Goal: Information Seeking & Learning: Compare options

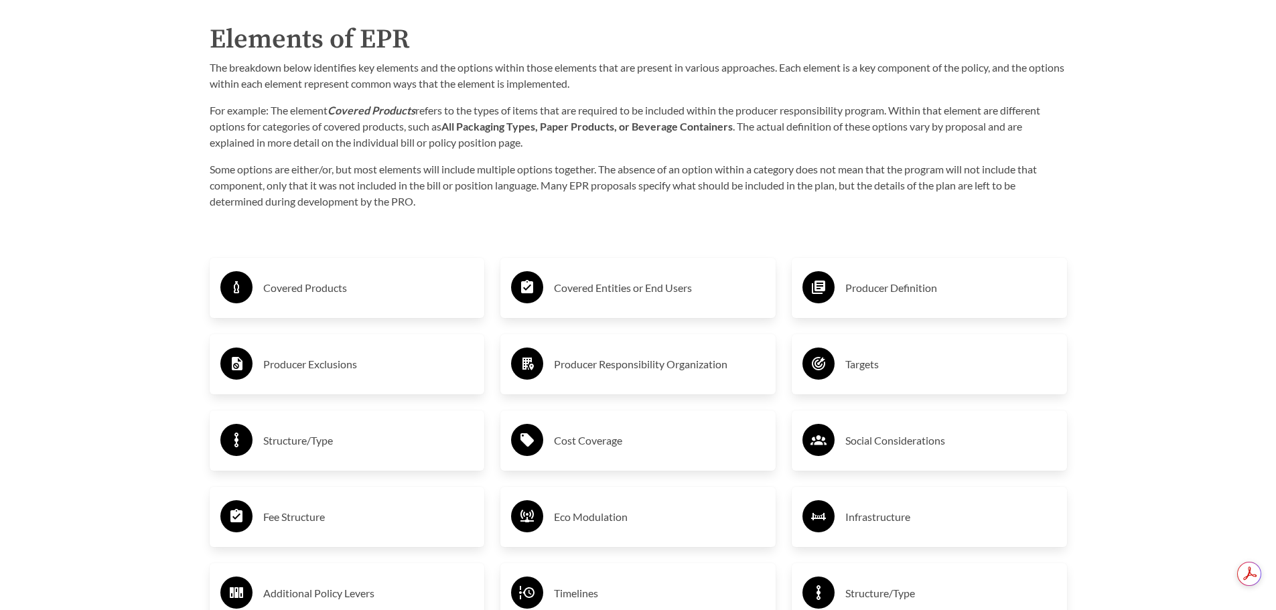
scroll to position [2210, 0]
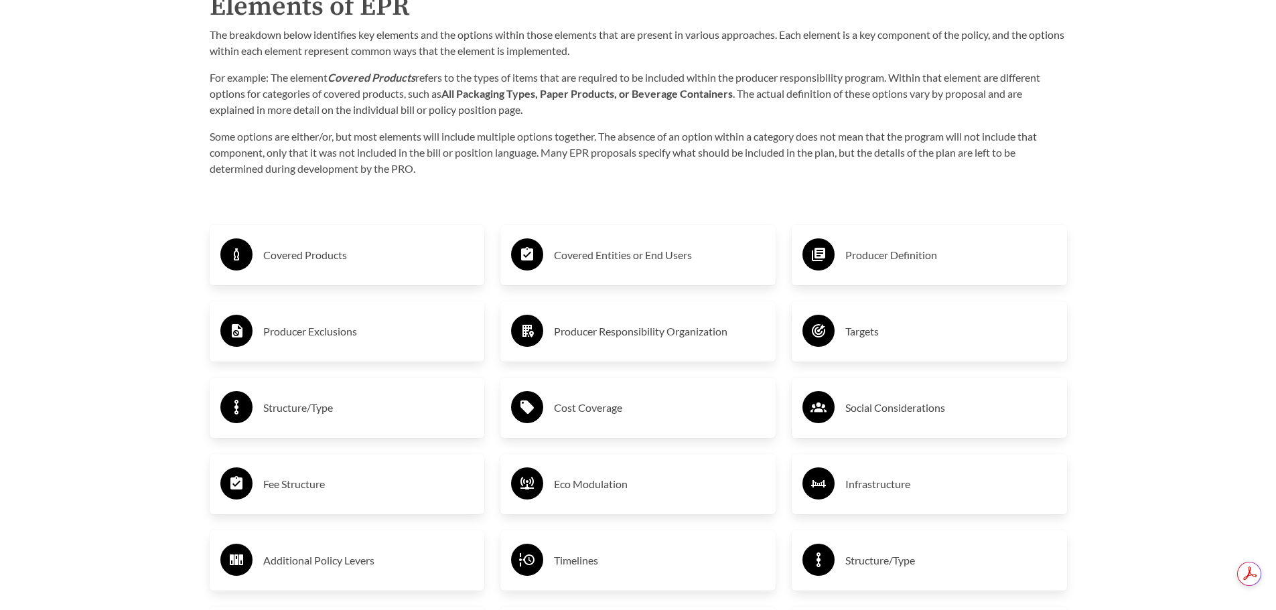
click at [302, 265] on h3 "Covered Products" at bounding box center [368, 254] width 211 height 21
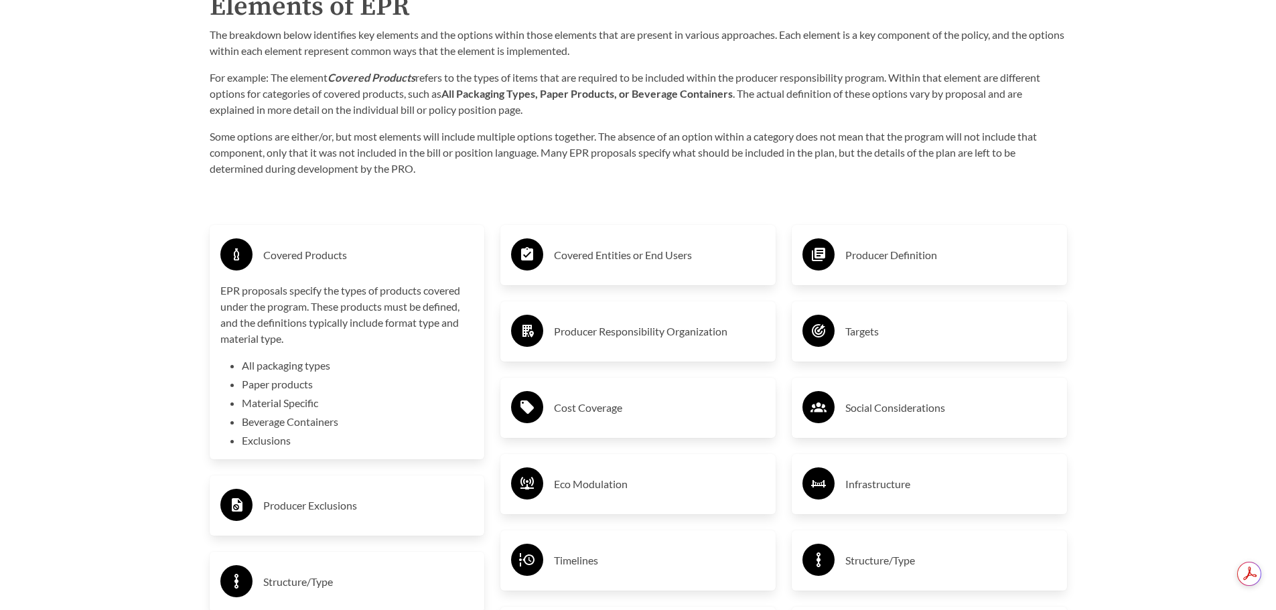
click at [302, 265] on h3 "Covered Products" at bounding box center [368, 254] width 211 height 21
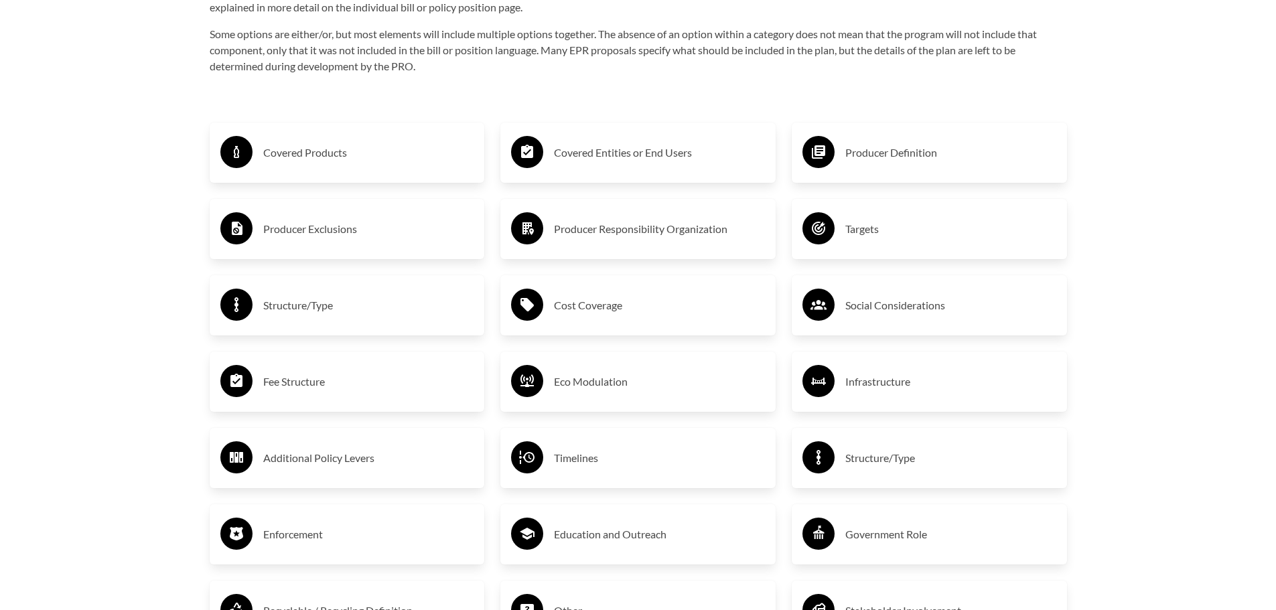
scroll to position [2344, 0]
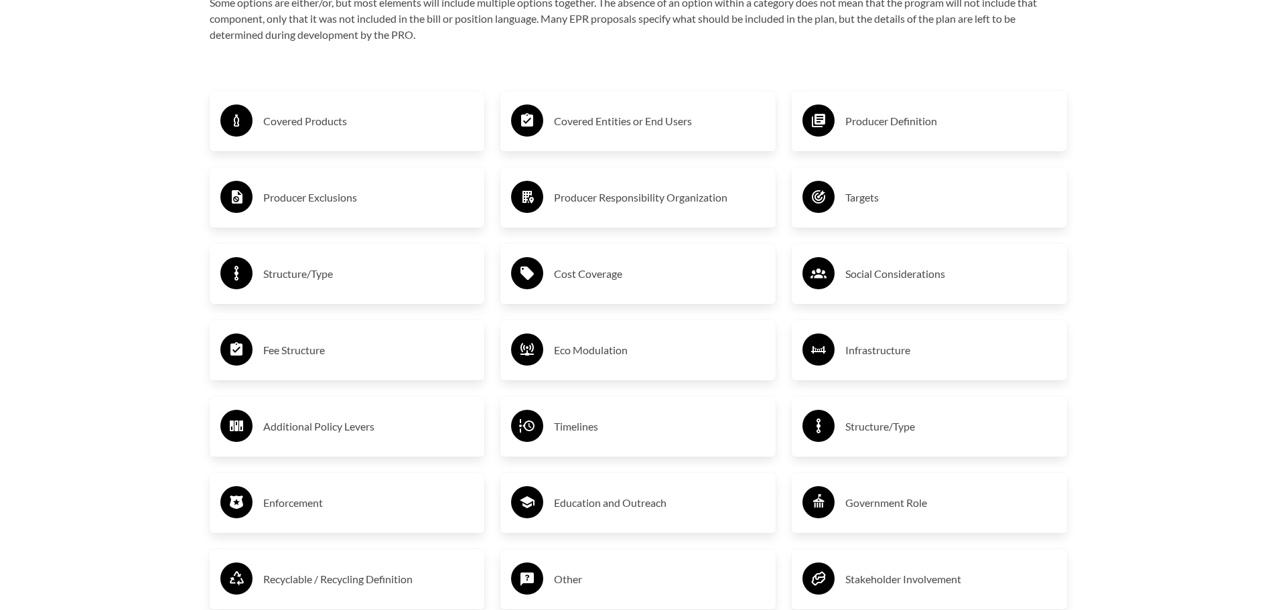
click at [871, 127] on h3 "Producer Definition" at bounding box center [950, 121] width 211 height 21
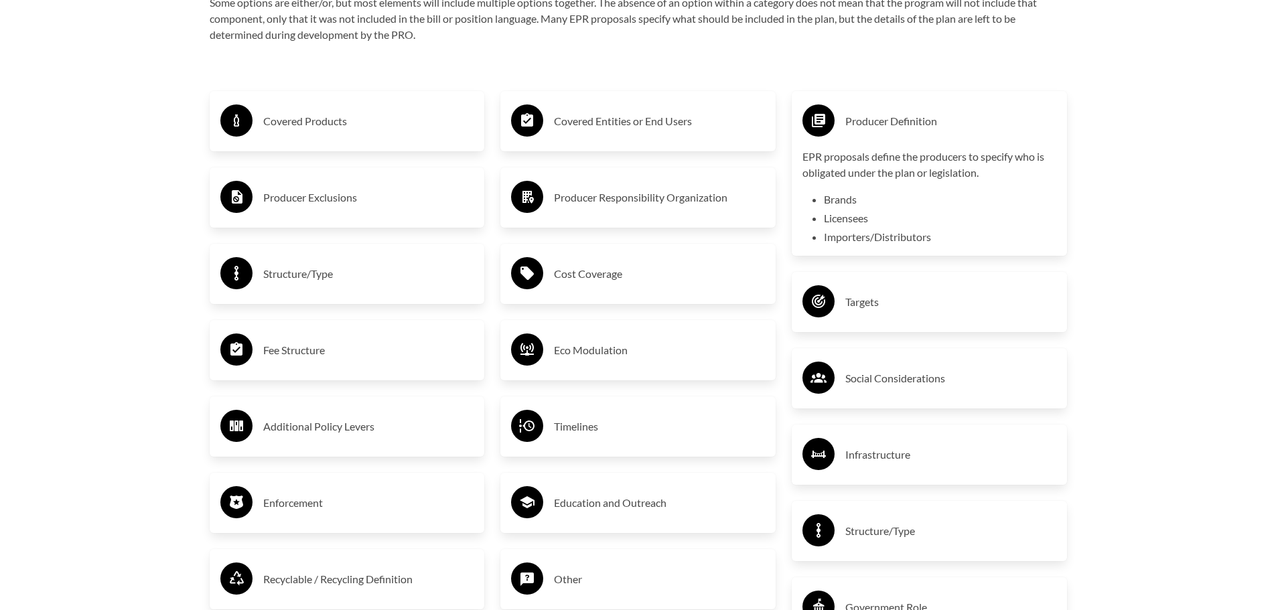
click at [871, 127] on h3 "Producer Definition" at bounding box center [950, 121] width 211 height 21
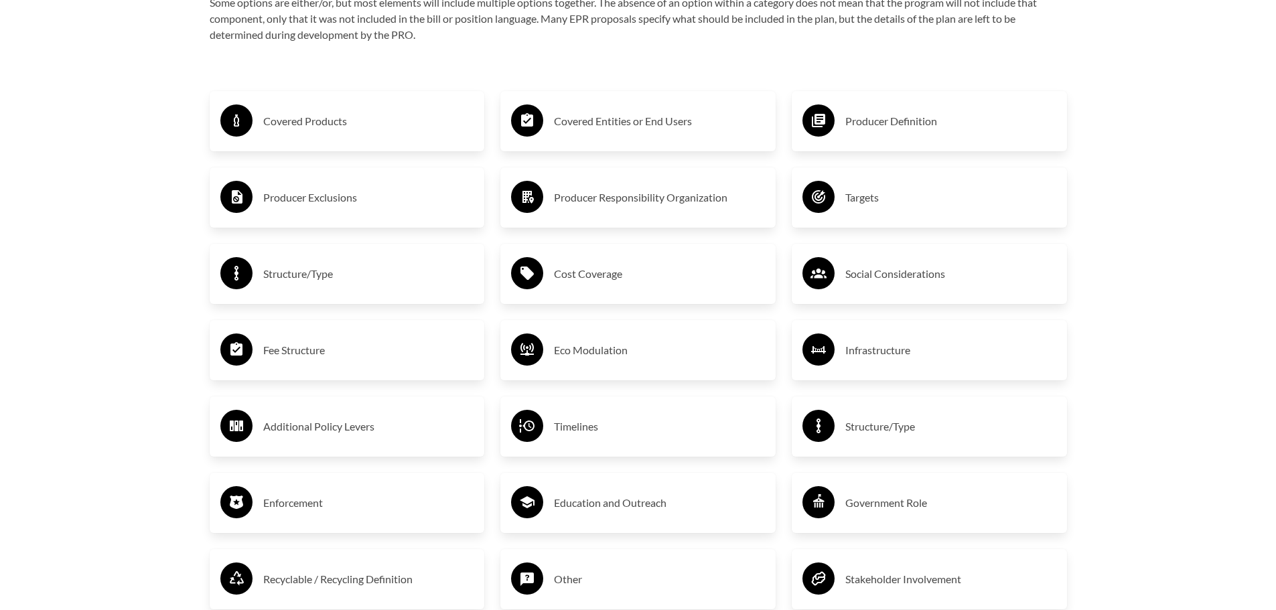
click at [873, 207] on h3 "Targets" at bounding box center [950, 197] width 211 height 21
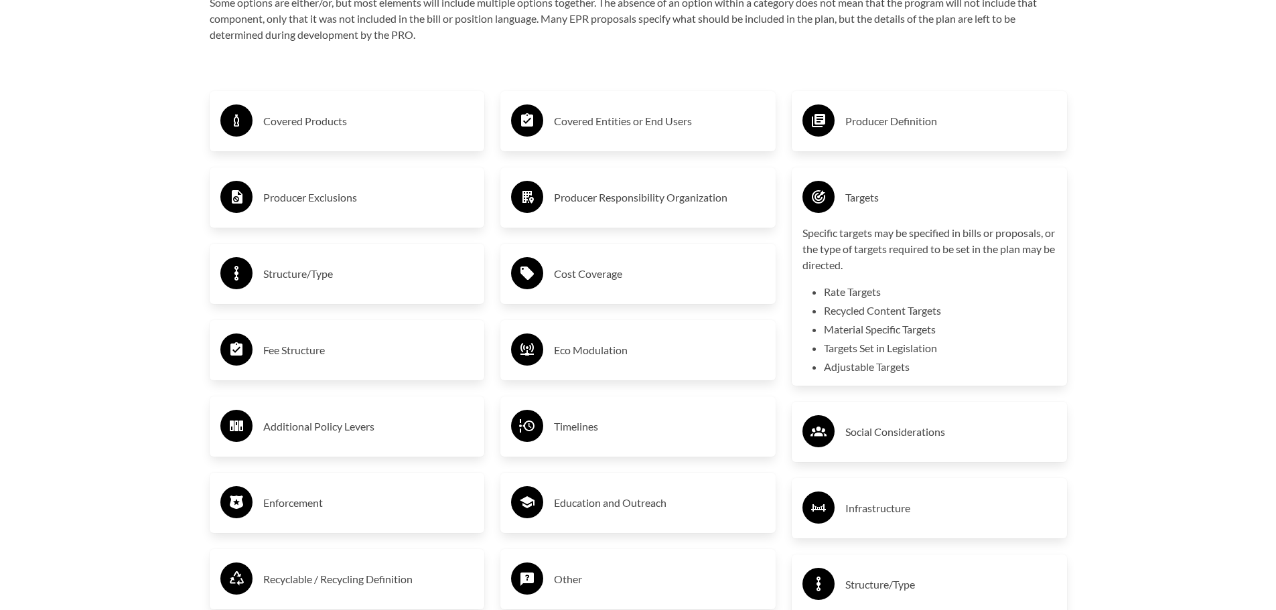
click at [873, 207] on h3 "Targets" at bounding box center [950, 197] width 211 height 21
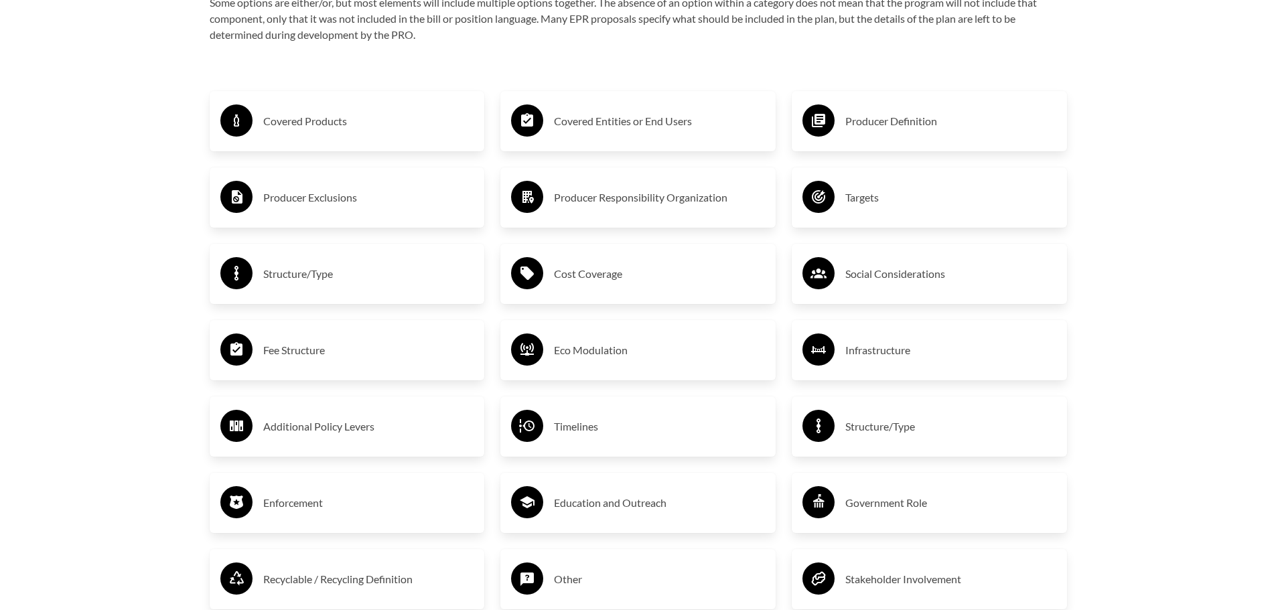
click at [287, 203] on h3 "Producer Exclusions" at bounding box center [368, 197] width 211 height 21
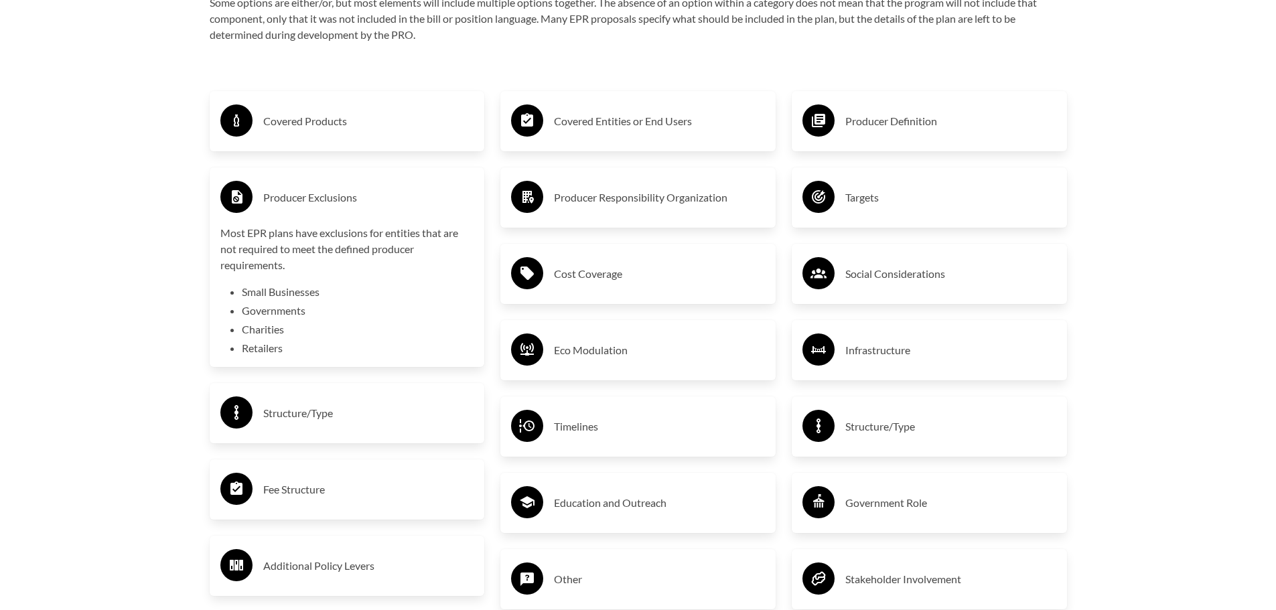
click at [287, 203] on h3 "Producer Exclusions" at bounding box center [368, 197] width 211 height 21
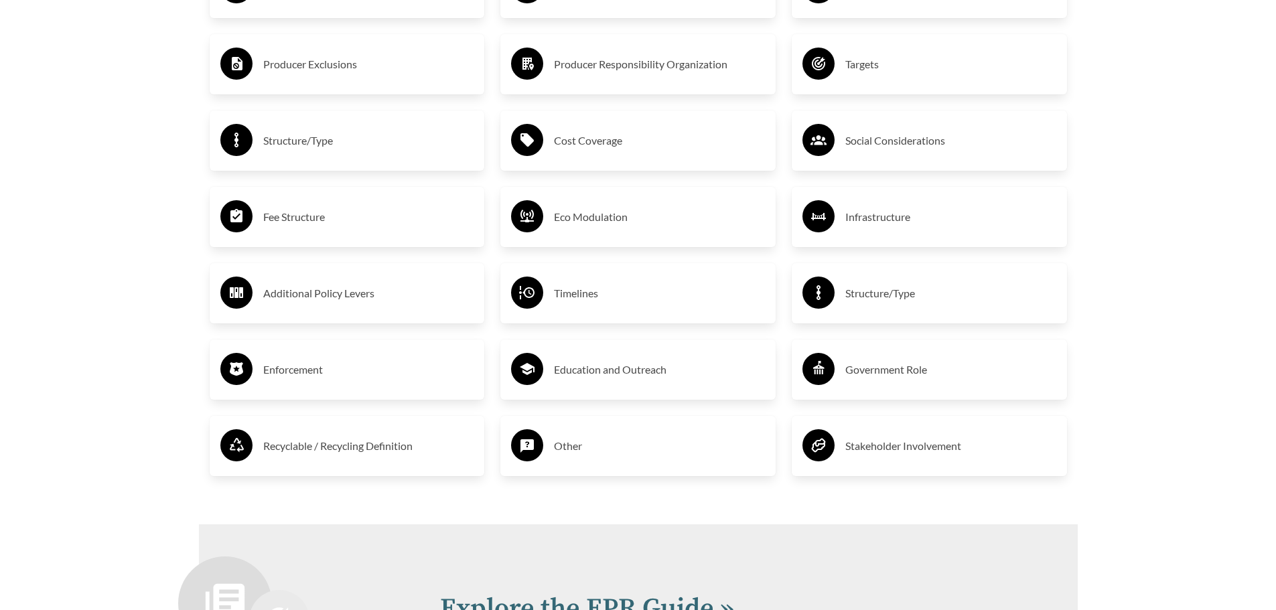
scroll to position [2478, 0]
click at [568, 299] on h3 "Timelines" at bounding box center [659, 292] width 211 height 21
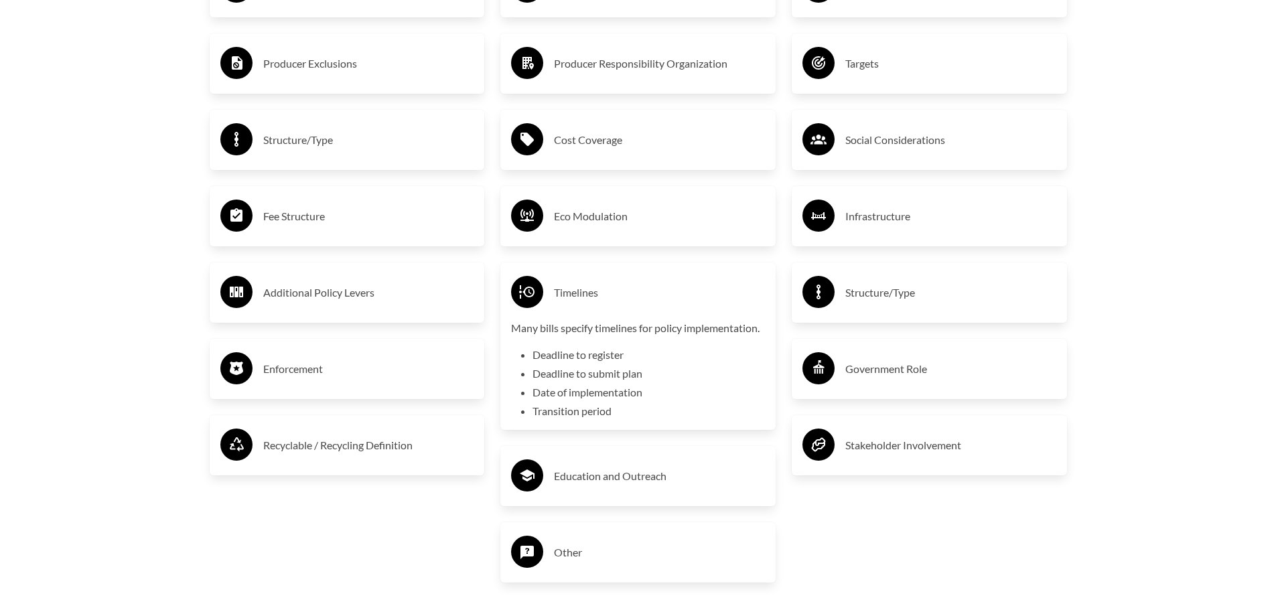
click at [568, 299] on h3 "Timelines" at bounding box center [659, 292] width 211 height 21
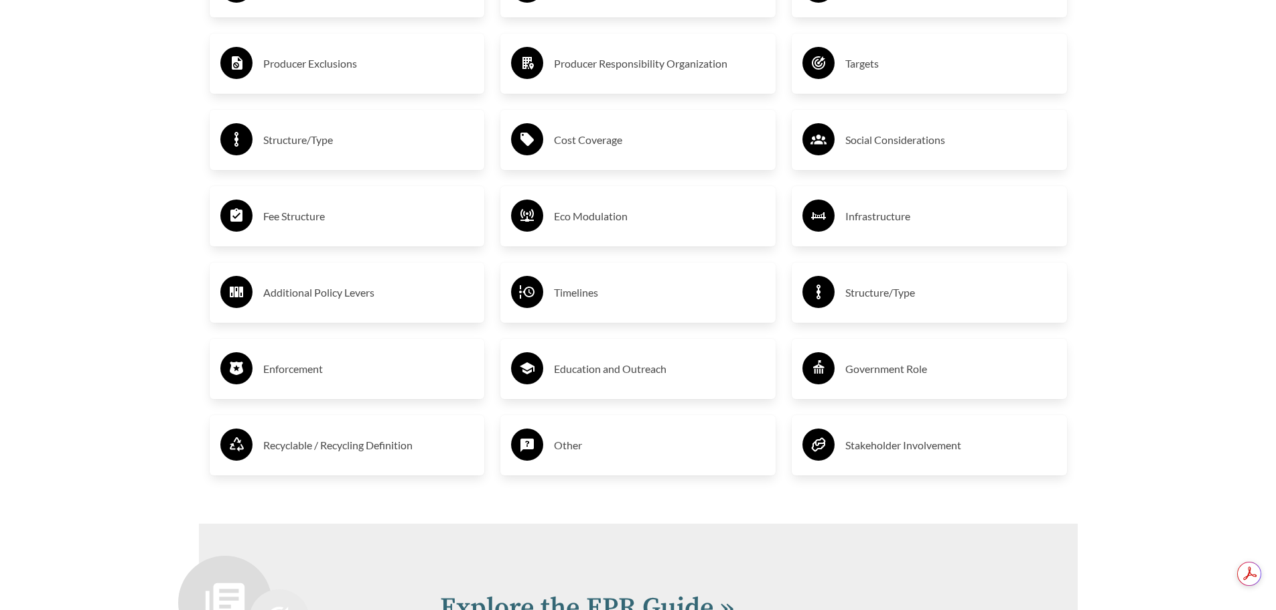
scroll to position [0, 0]
click at [363, 449] on h3 "Recyclable / Recycling Definition" at bounding box center [368, 445] width 211 height 21
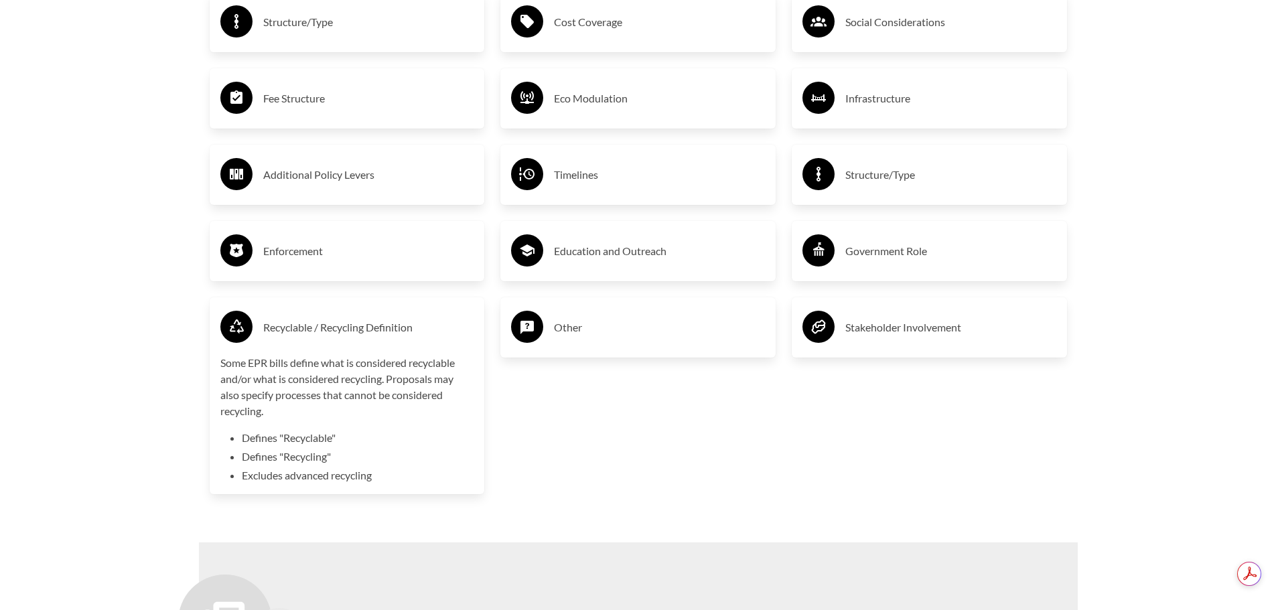
scroll to position [2612, 0]
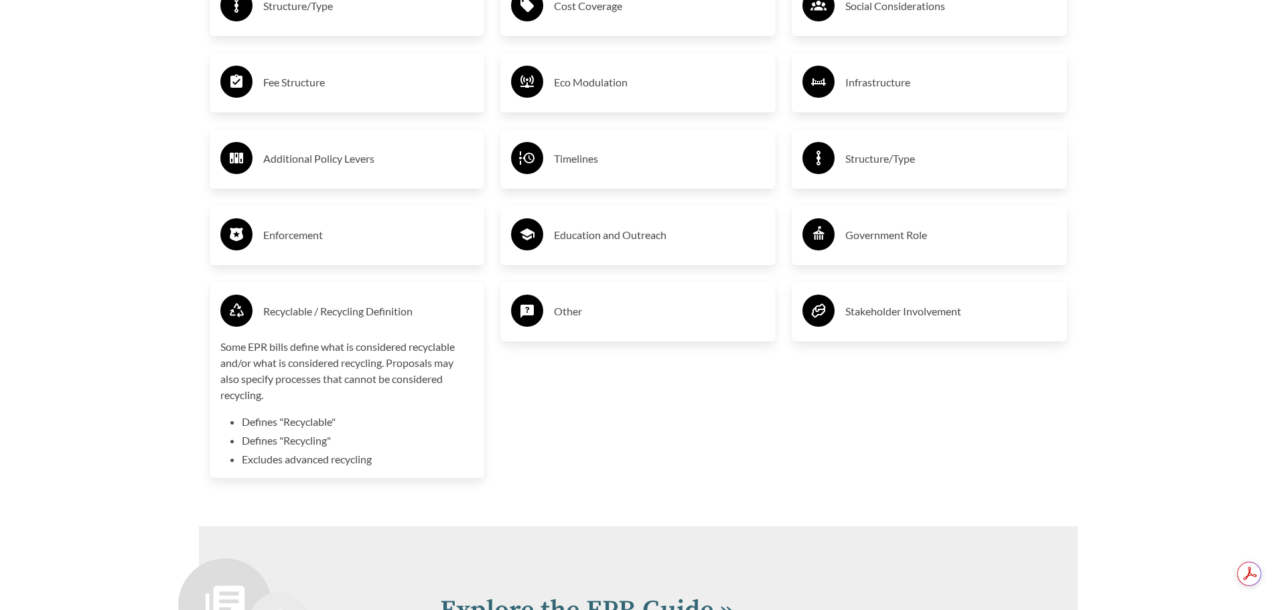
click at [332, 320] on h3 "Recyclable / Recycling Definition" at bounding box center [368, 311] width 211 height 21
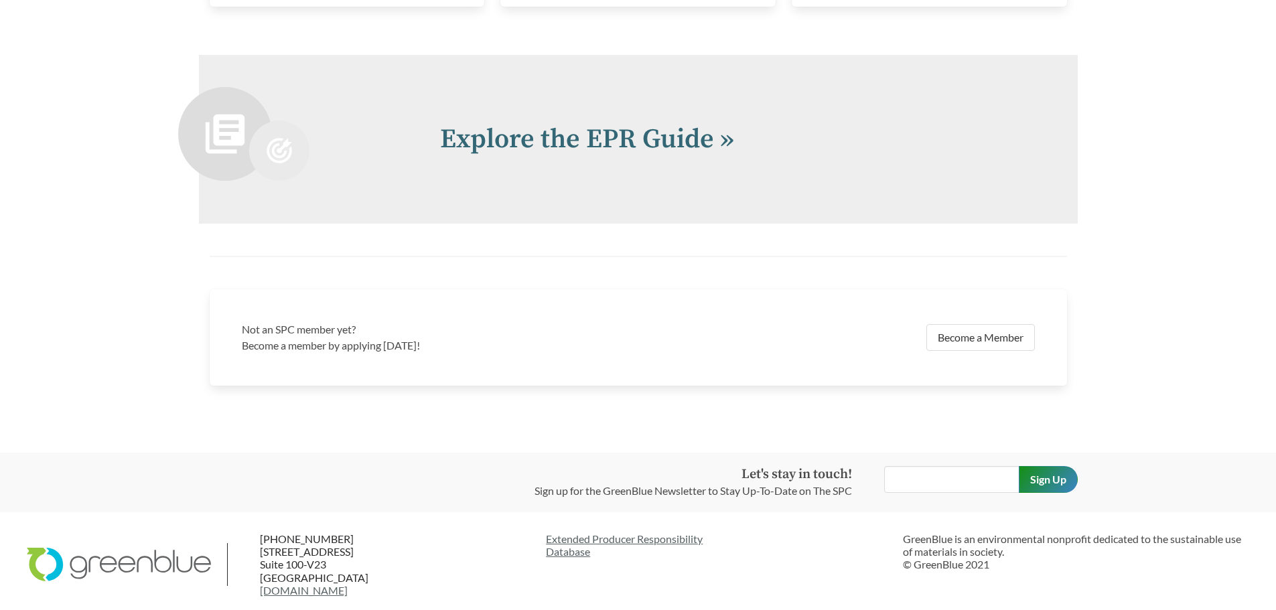
scroll to position [2956, 0]
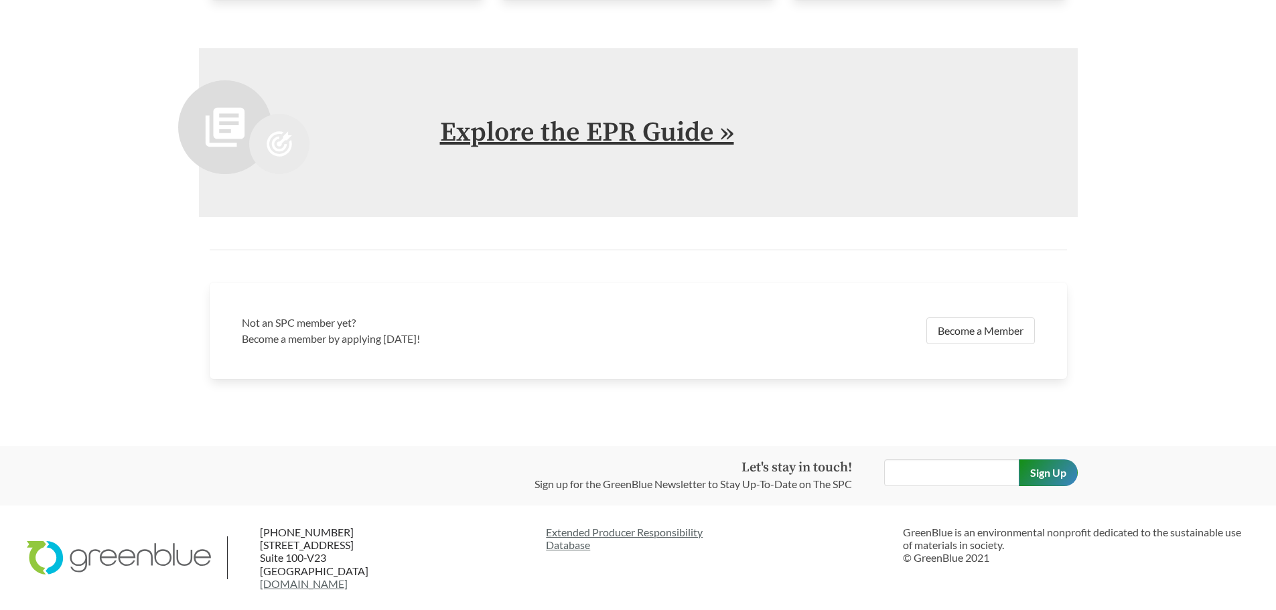
click at [636, 133] on link "Explore the EPR Guide »" at bounding box center [587, 132] width 294 height 33
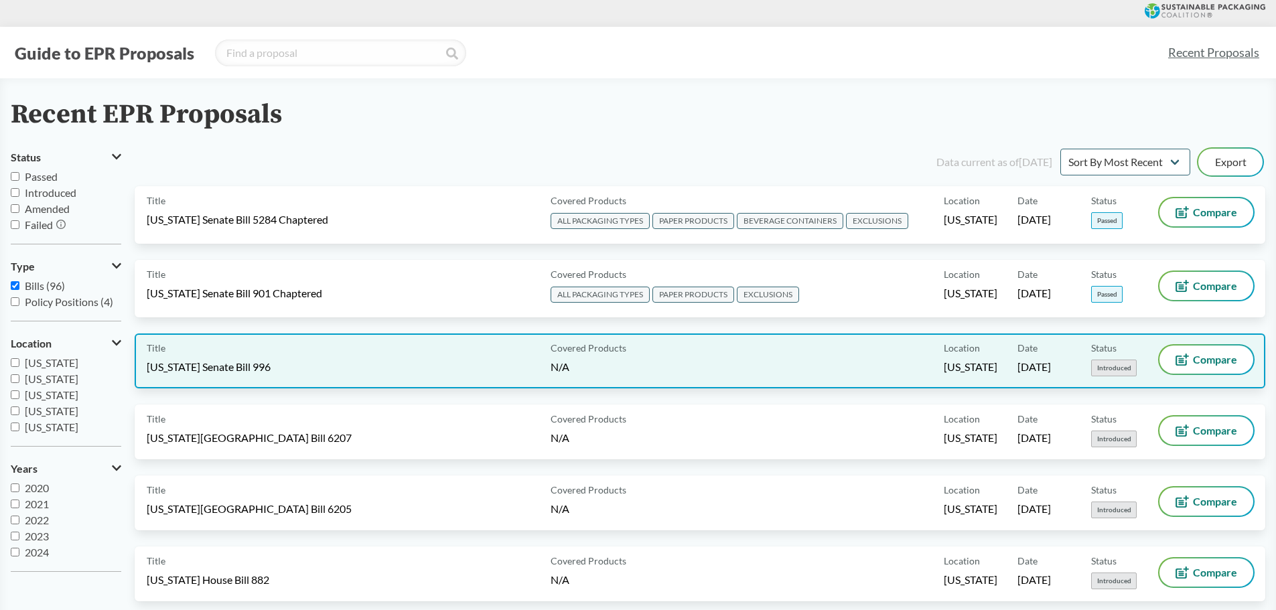
scroll to position [67, 0]
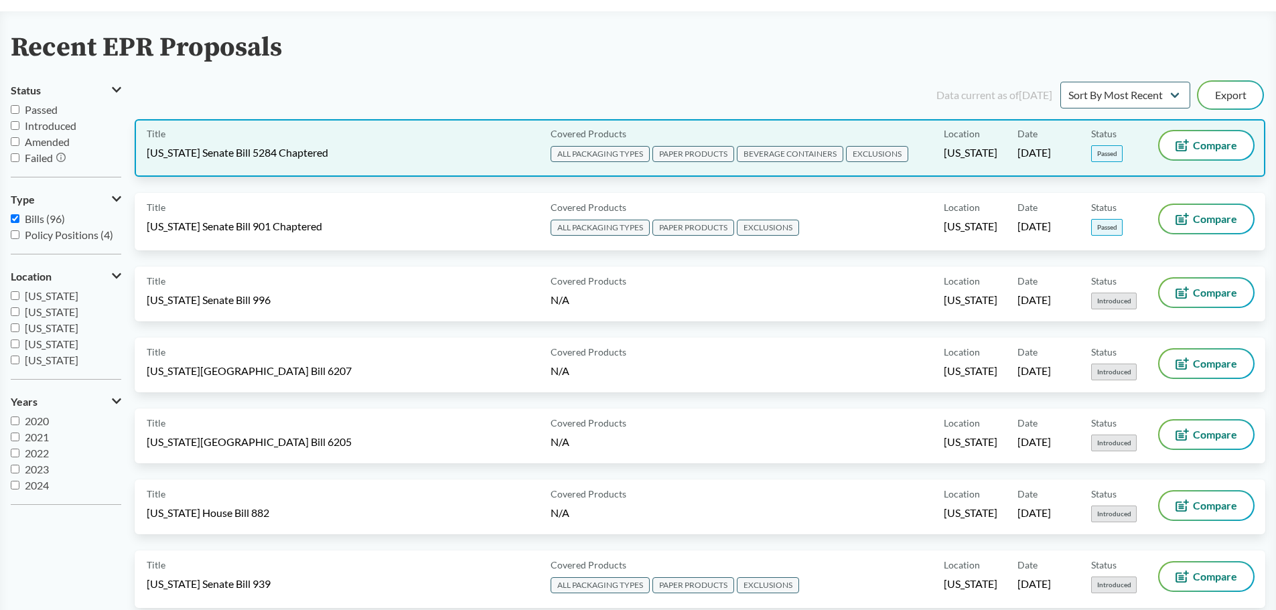
click at [675, 151] on span "PAPER PRODUCTS" at bounding box center [693, 154] width 82 height 16
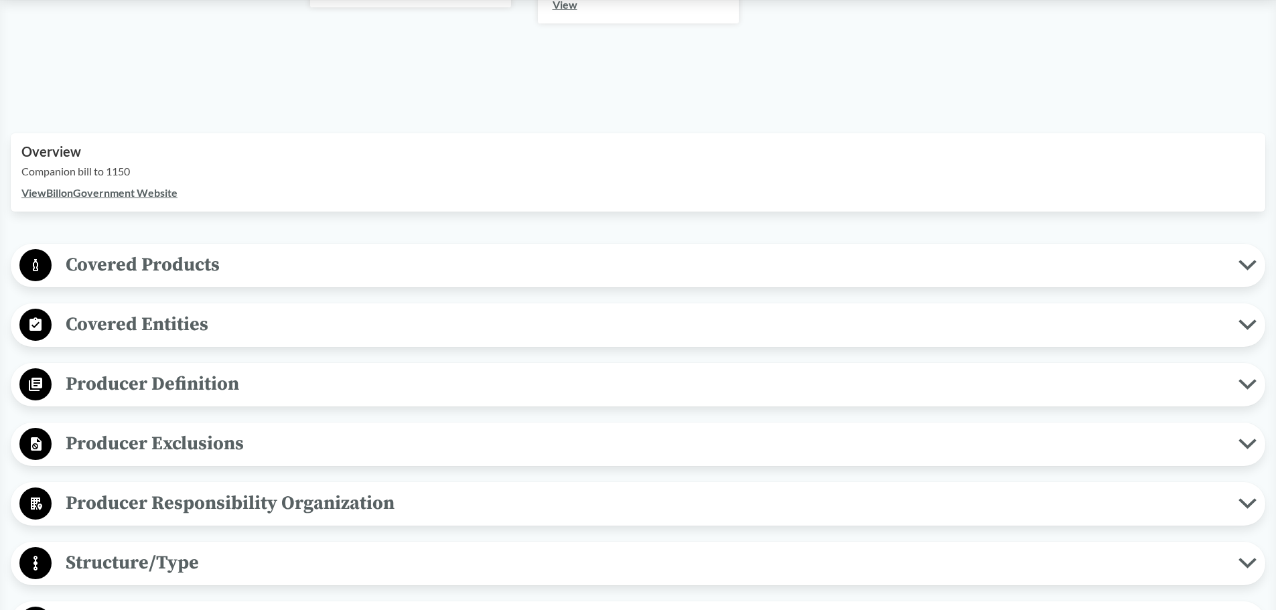
scroll to position [402, 0]
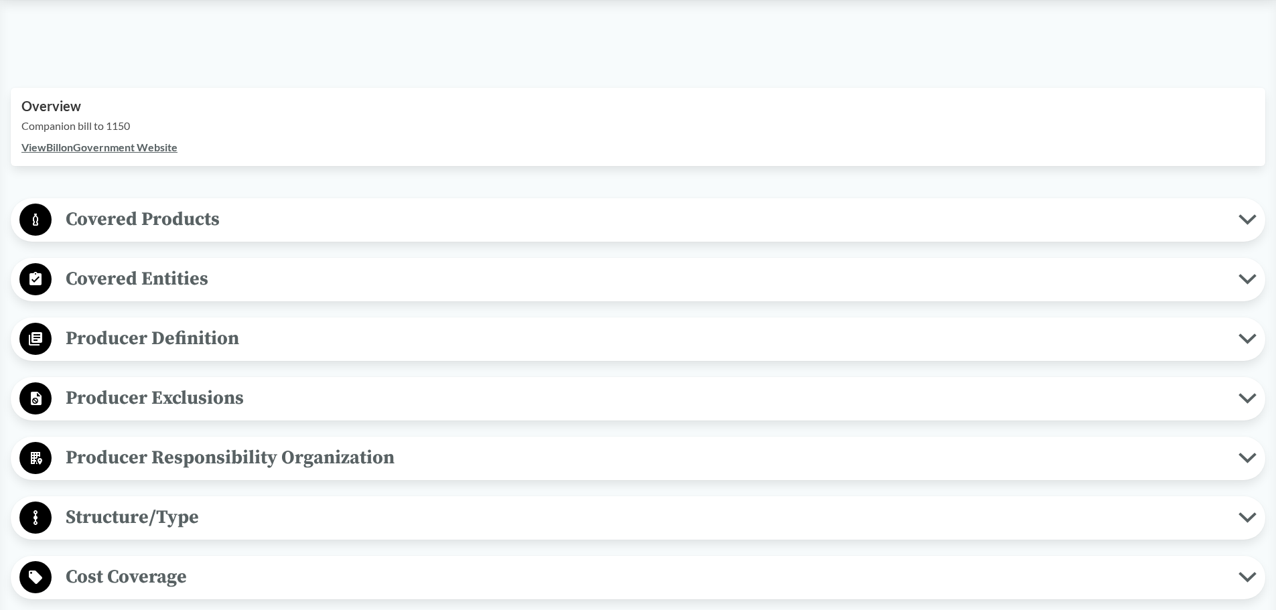
click at [1246, 213] on button "Covered Products" at bounding box center [637, 220] width 1245 height 34
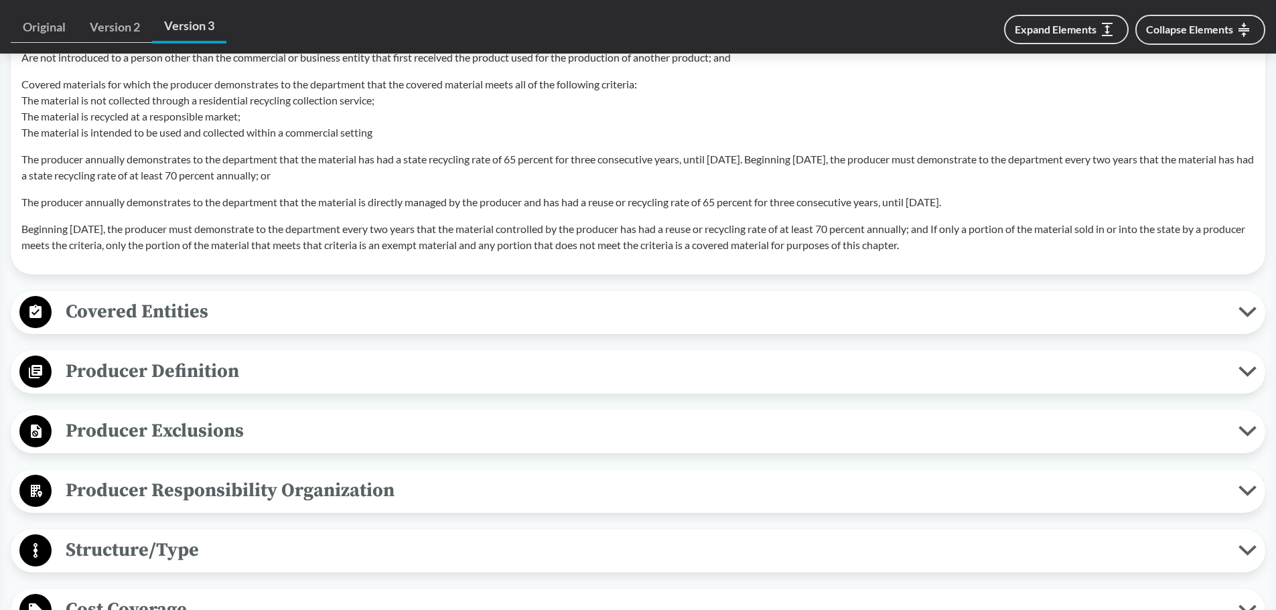
scroll to position [1434, 0]
click at [1246, 309] on icon at bounding box center [1247, 311] width 18 height 11
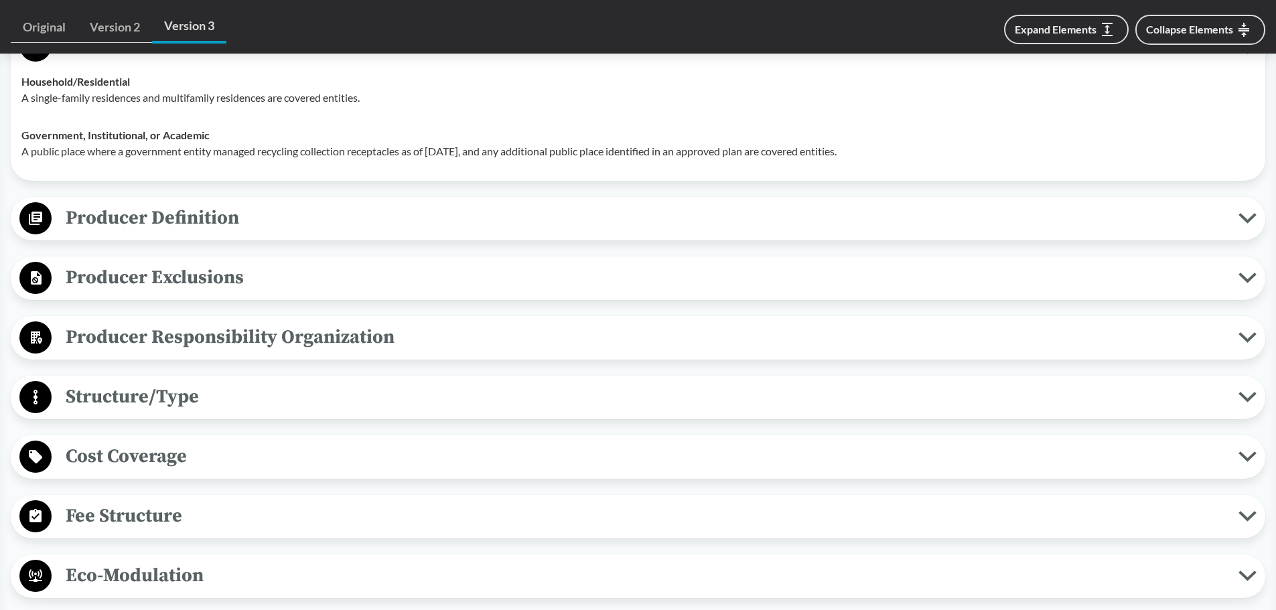
scroll to position [1702, 0]
click at [1241, 216] on icon at bounding box center [1247, 216] width 18 height 11
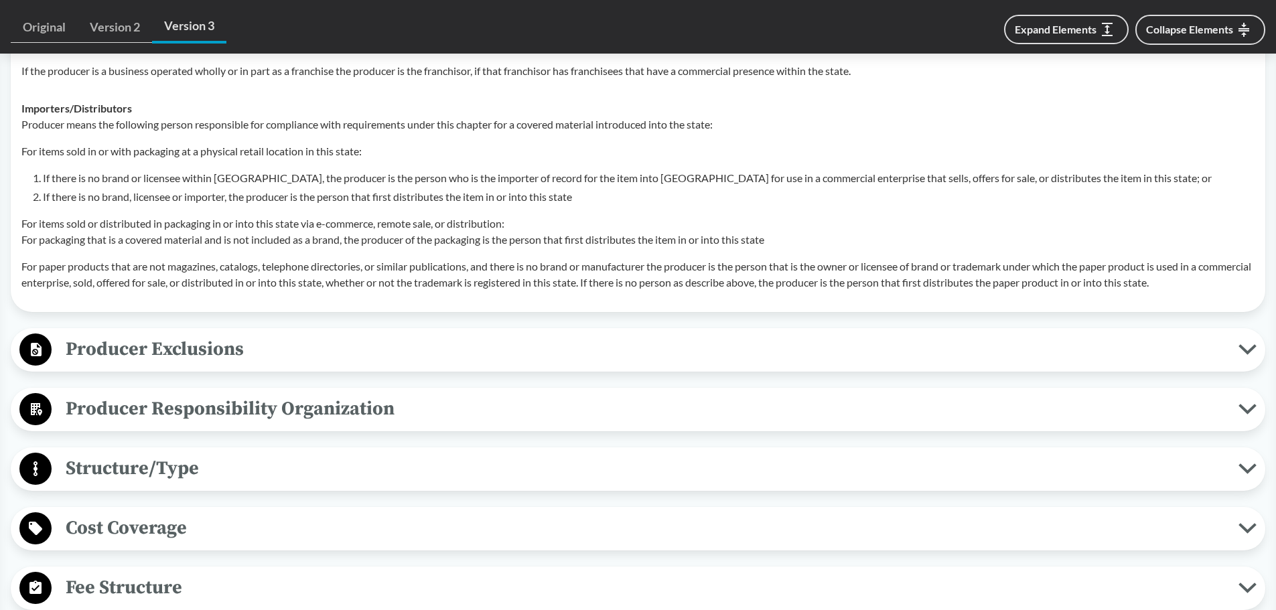
scroll to position [2372, 0]
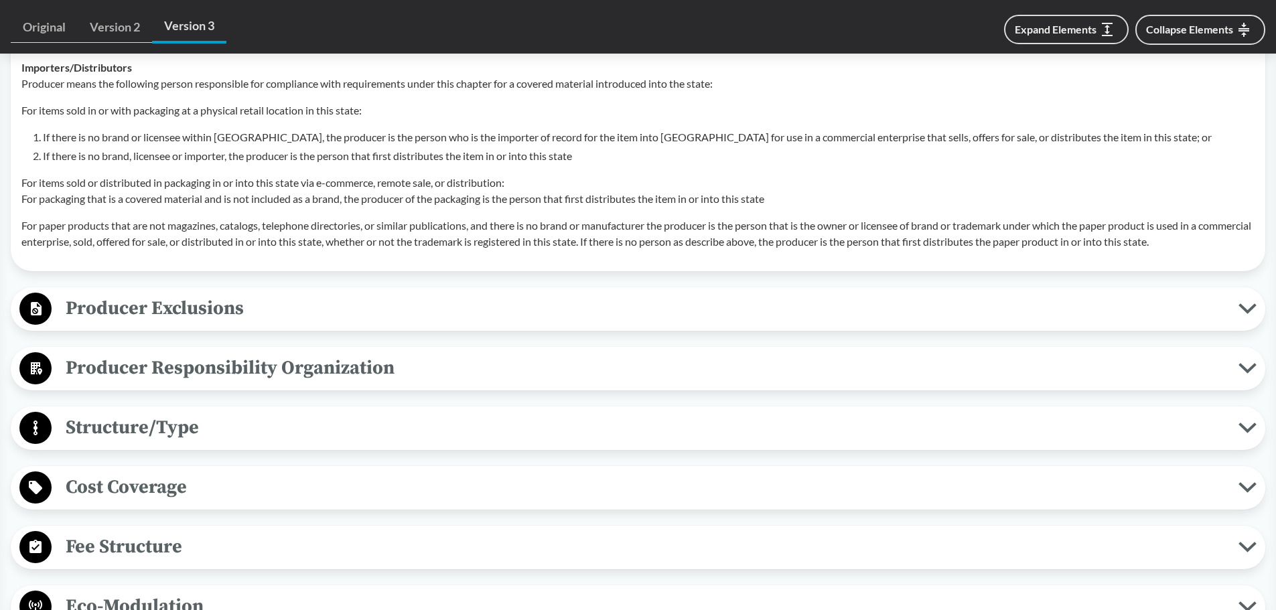
click at [1244, 305] on icon at bounding box center [1247, 308] width 18 height 11
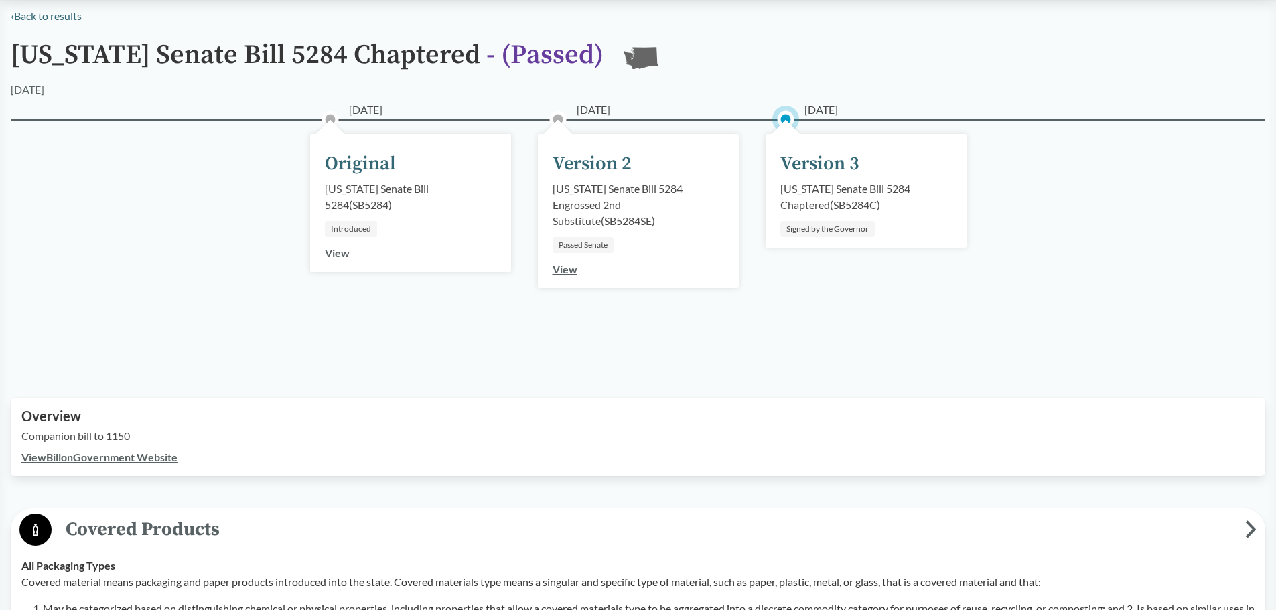
scroll to position [0, 0]
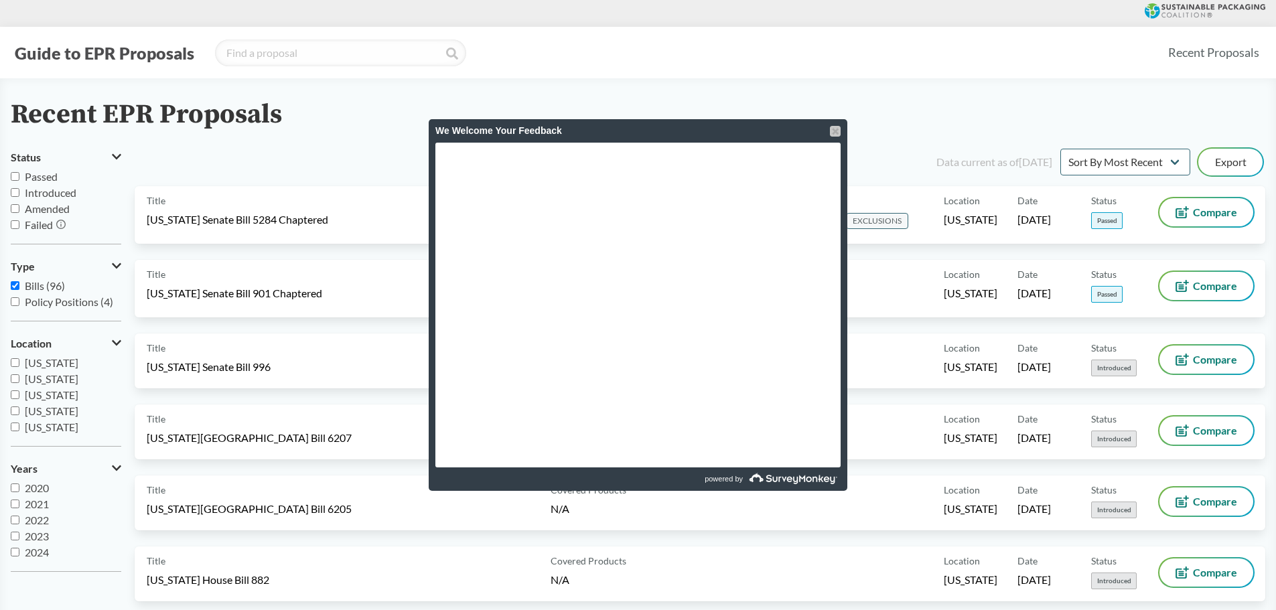
click at [836, 131] on div at bounding box center [835, 131] width 11 height 11
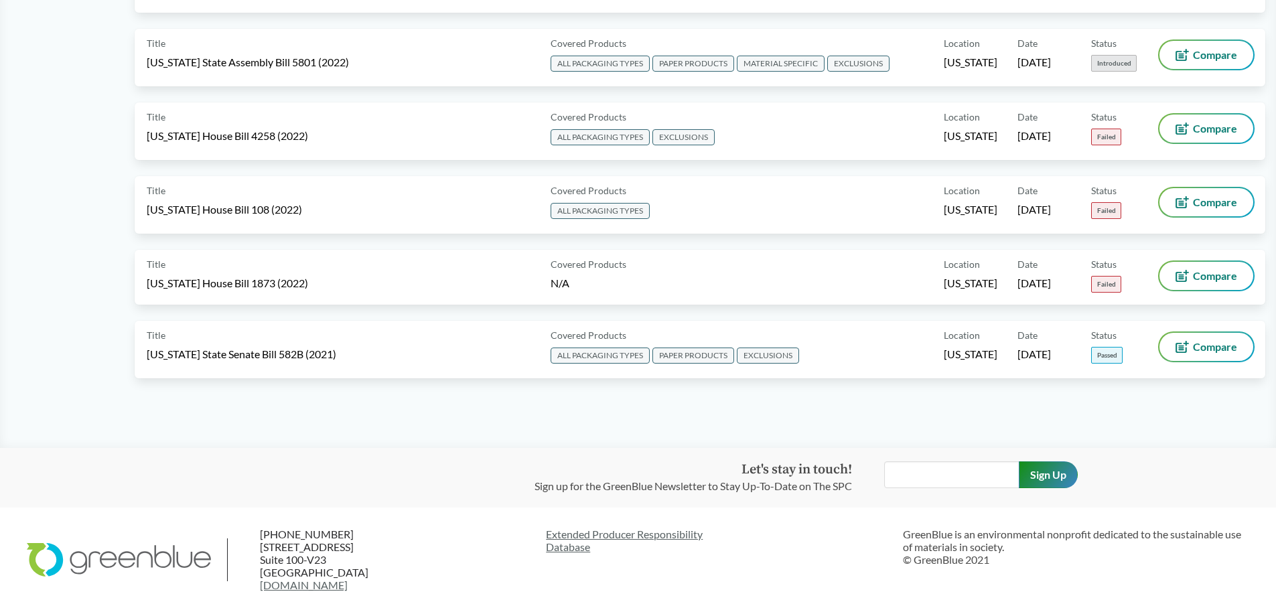
scroll to position [6834, 0]
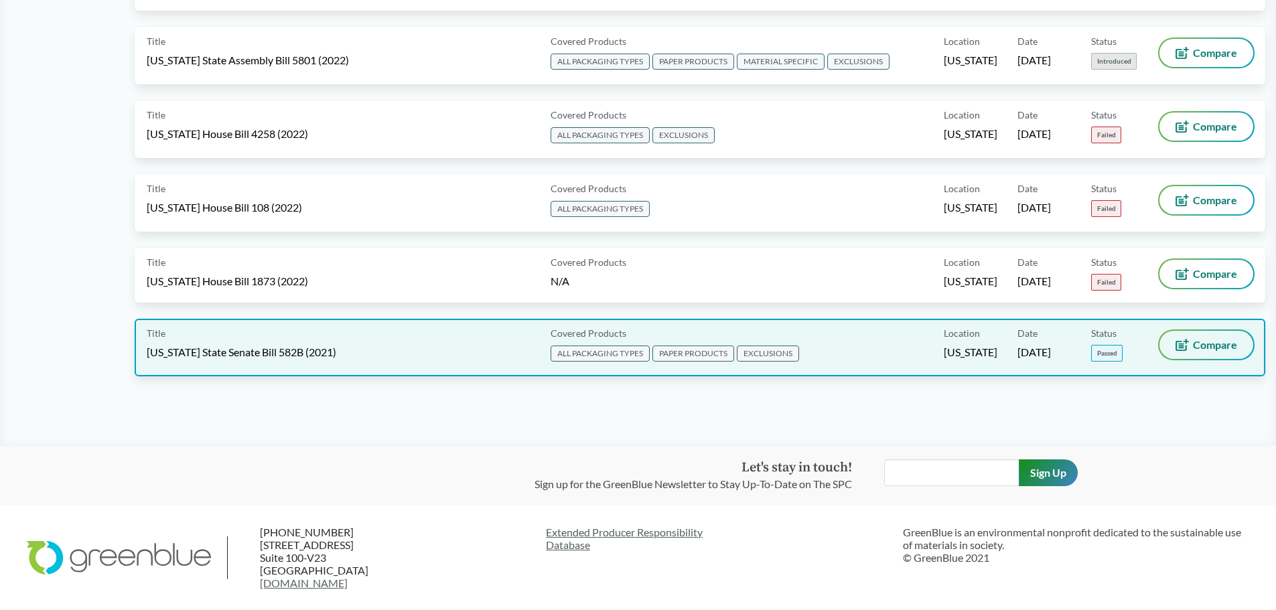
click at [1232, 347] on span "Compare" at bounding box center [1215, 345] width 44 height 11
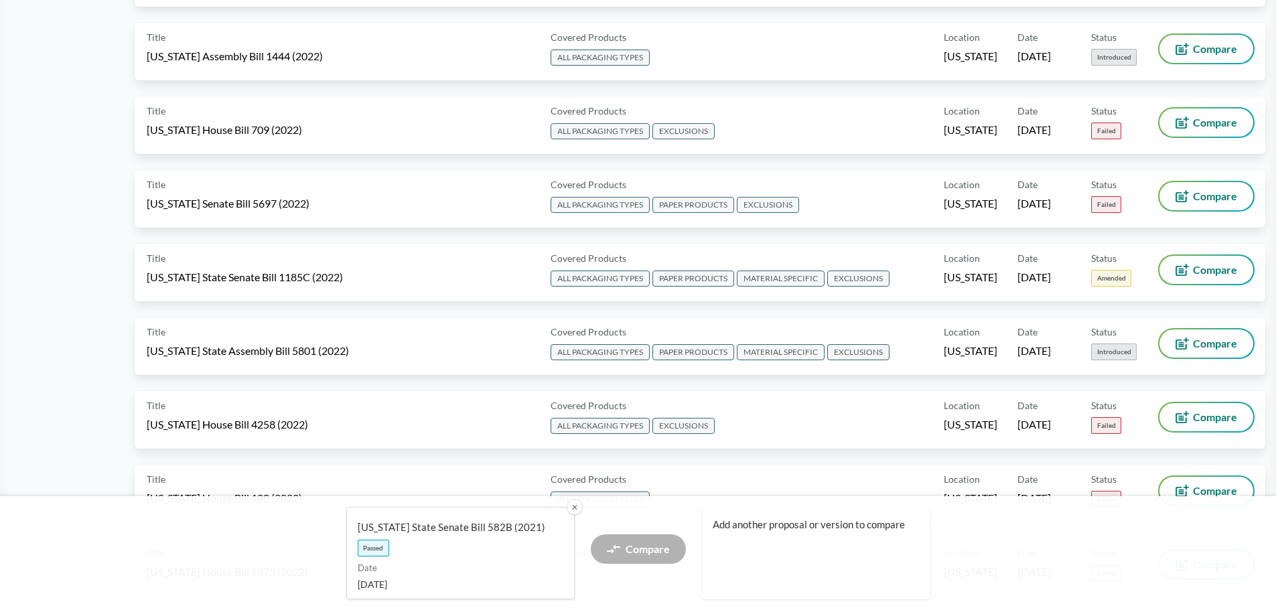
scroll to position [6546, 0]
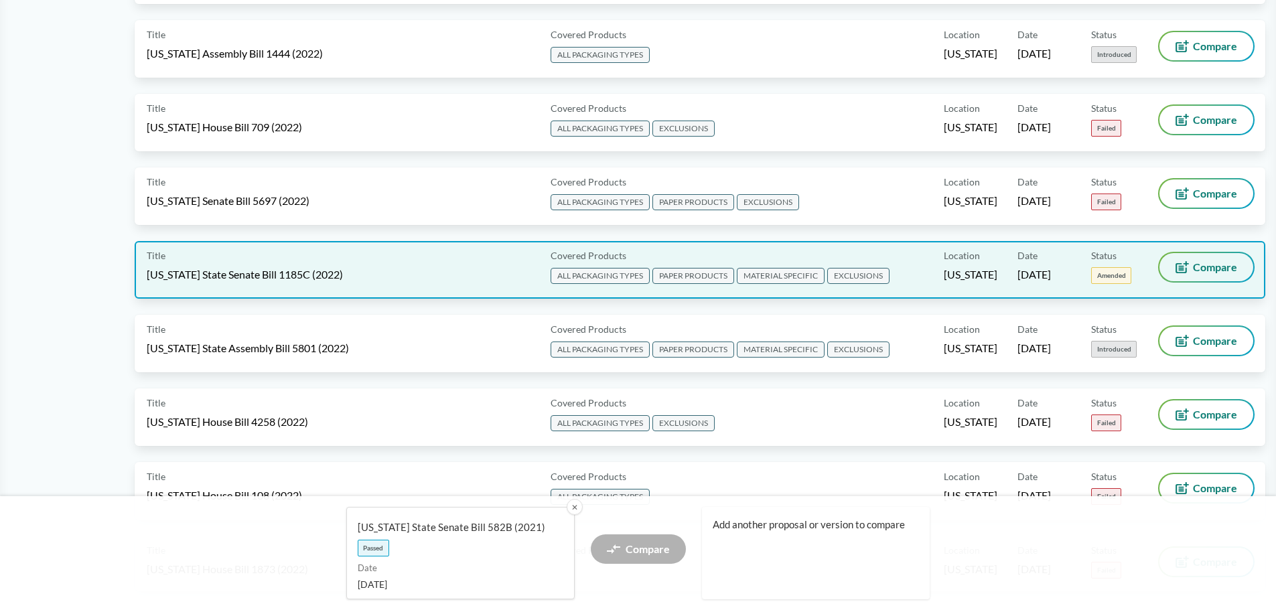
click at [1216, 272] on span "Compare" at bounding box center [1215, 267] width 44 height 11
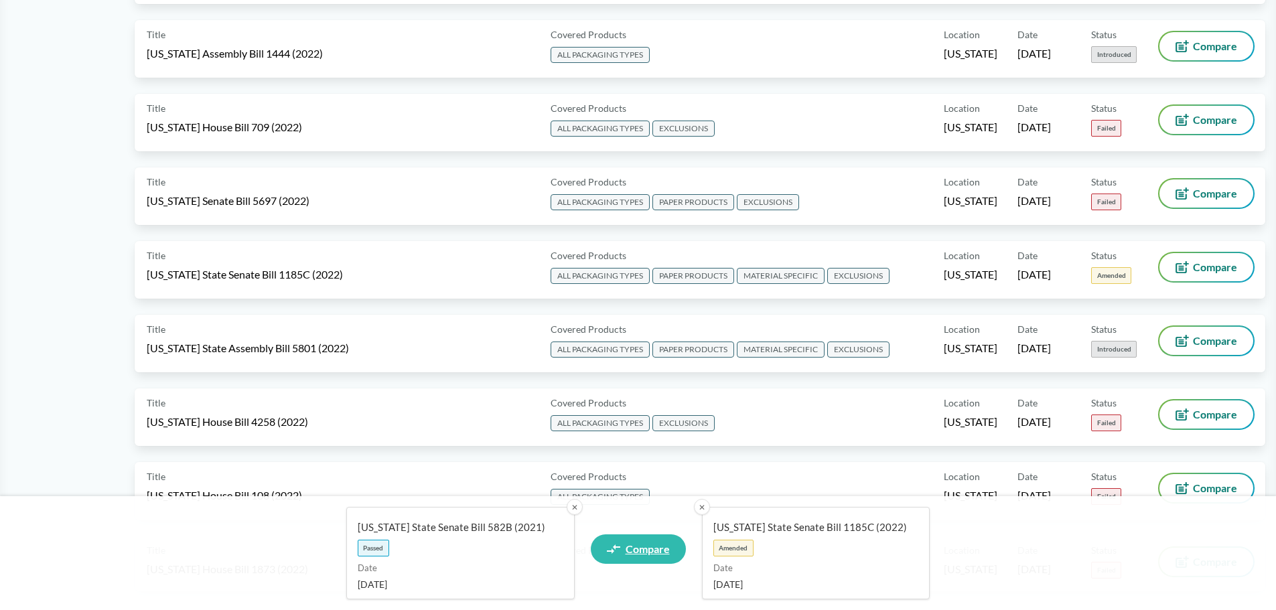
click at [648, 545] on span "Compare" at bounding box center [648, 549] width 44 height 11
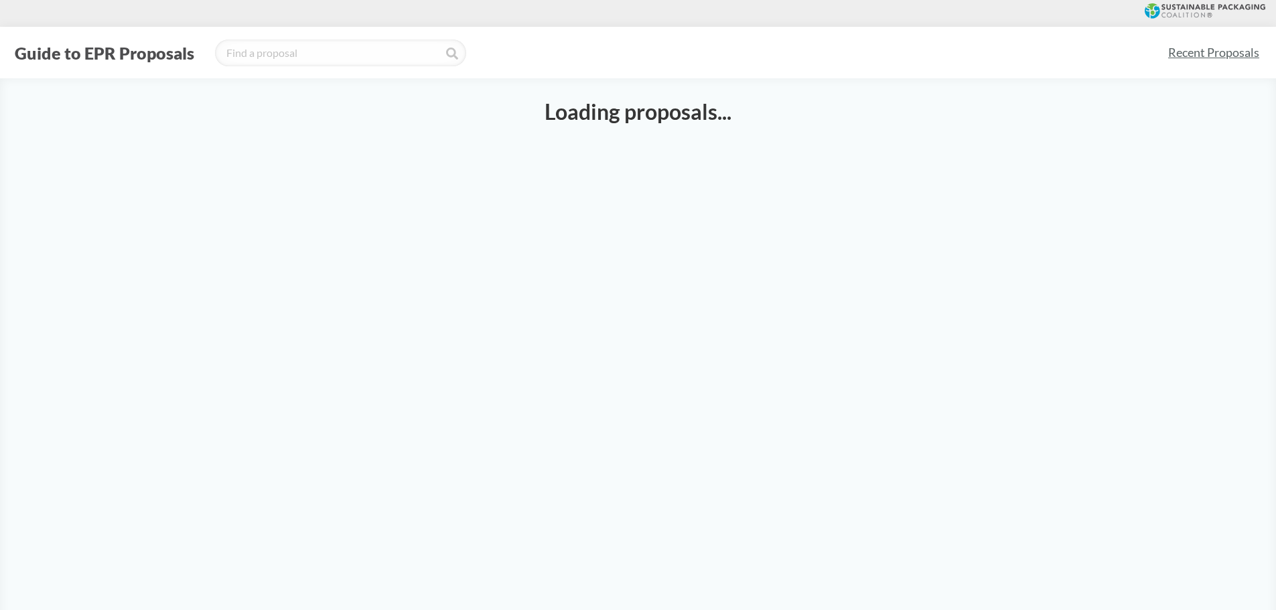
select select "SB582B"
select select "S1185C-2"
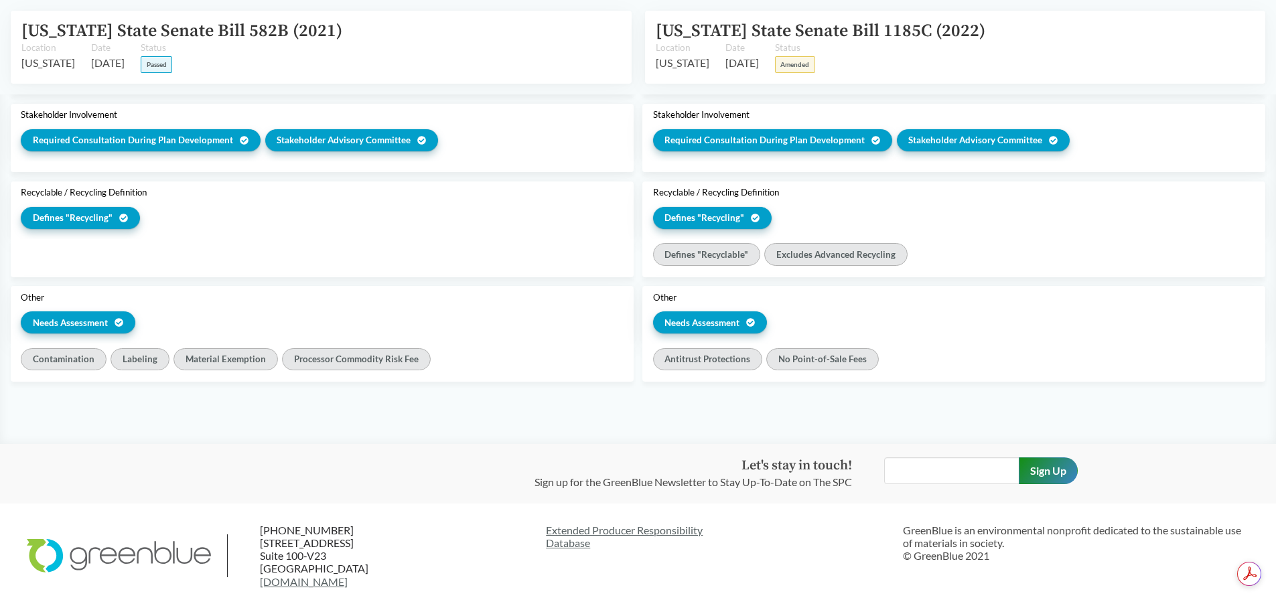
scroll to position [2009, 0]
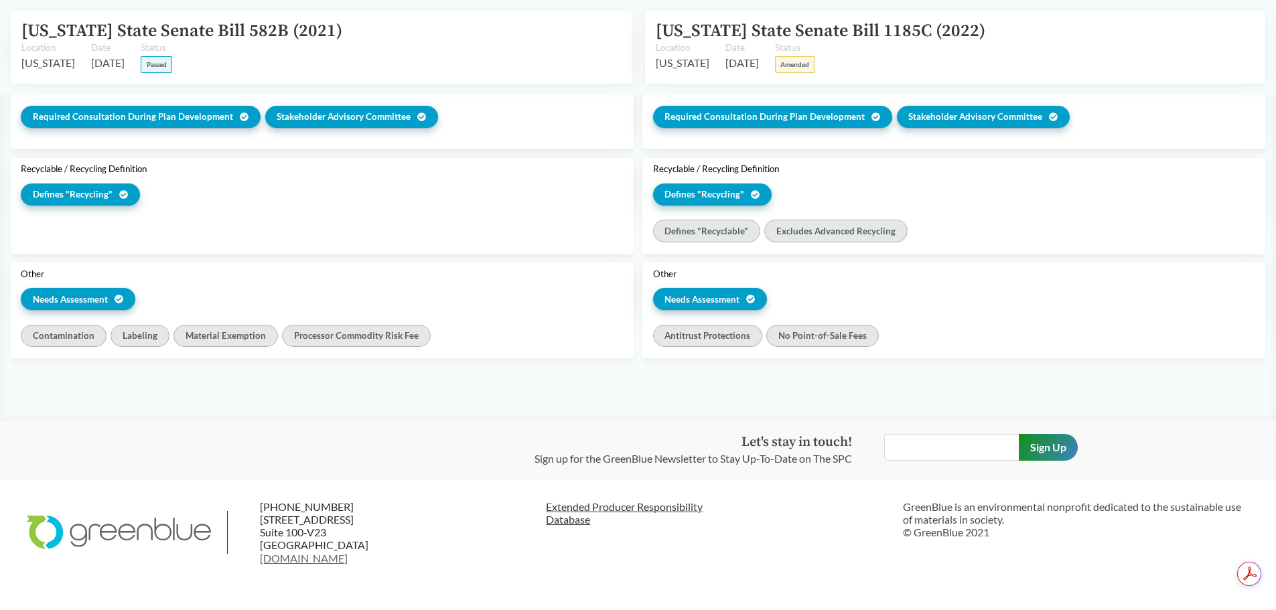
click at [646, 512] on link "Extended Producer Responsibility Database" at bounding box center [719, 512] width 346 height 25
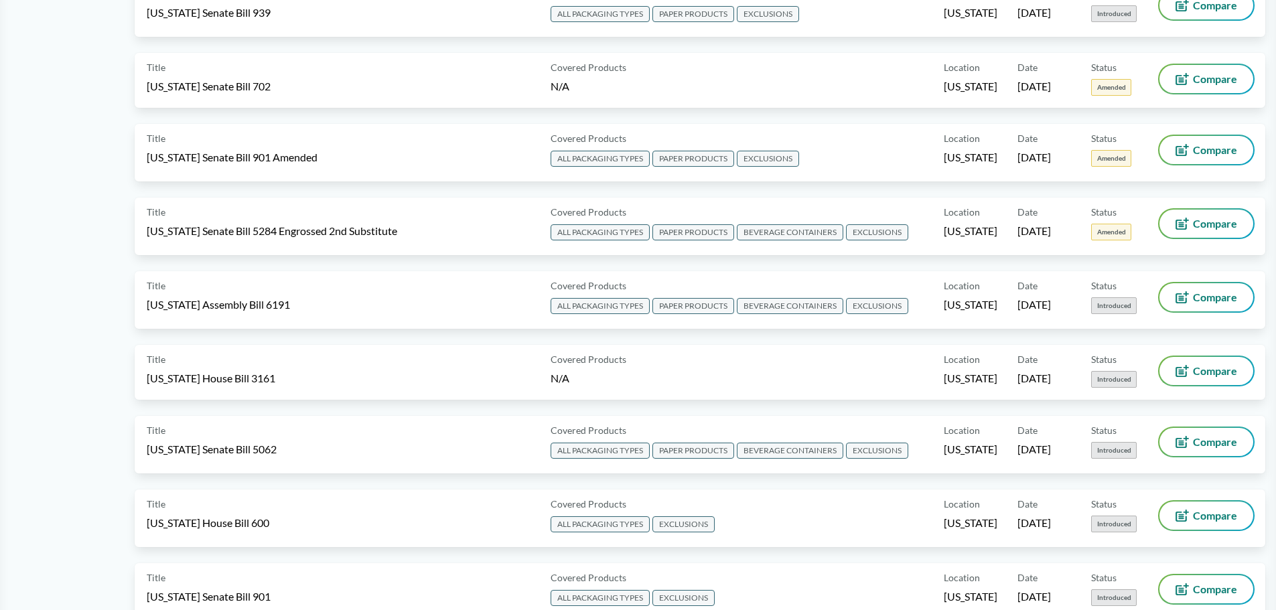
scroll to position [670, 0]
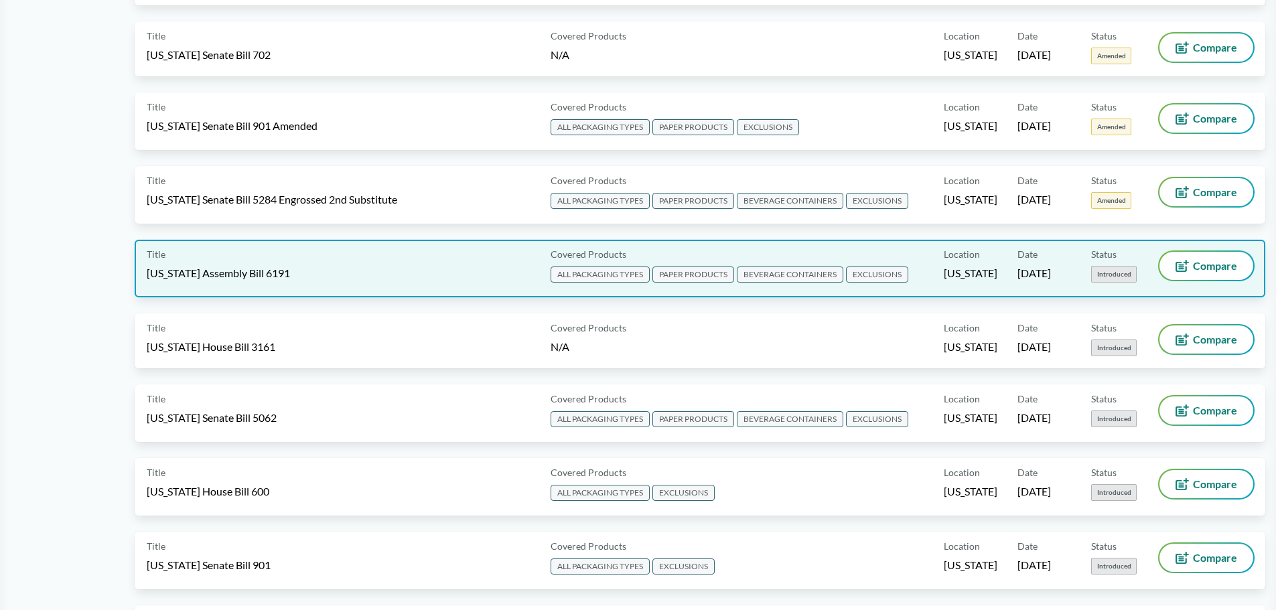
click at [699, 273] on span "PAPER PRODUCTS" at bounding box center [693, 275] width 82 height 16
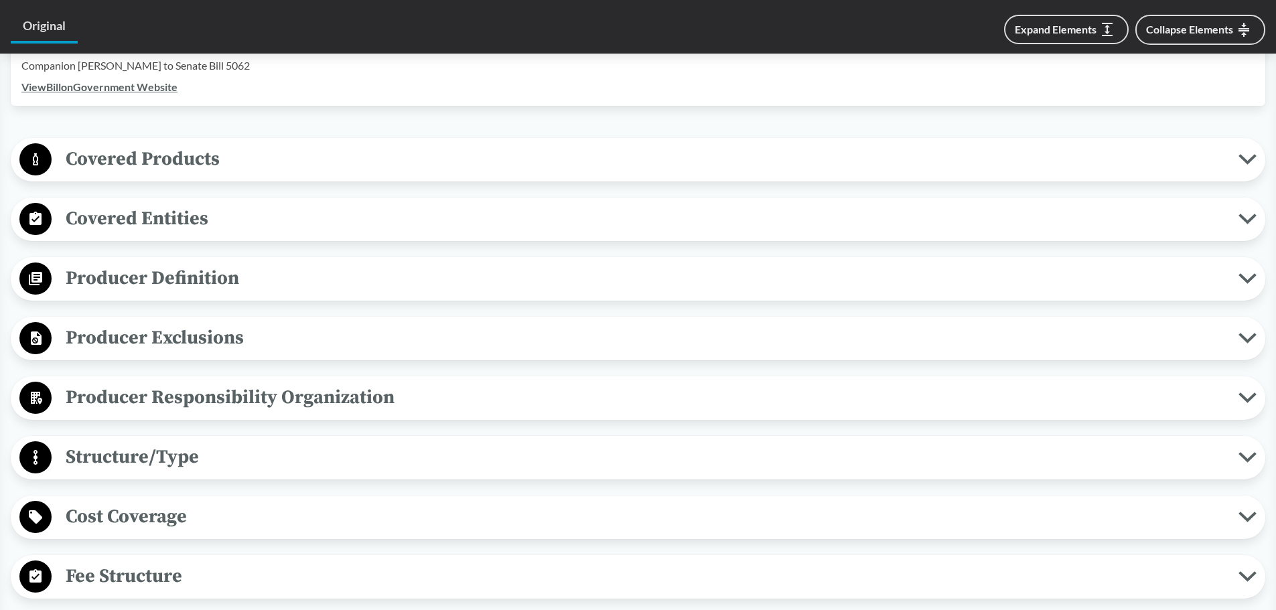
scroll to position [469, 0]
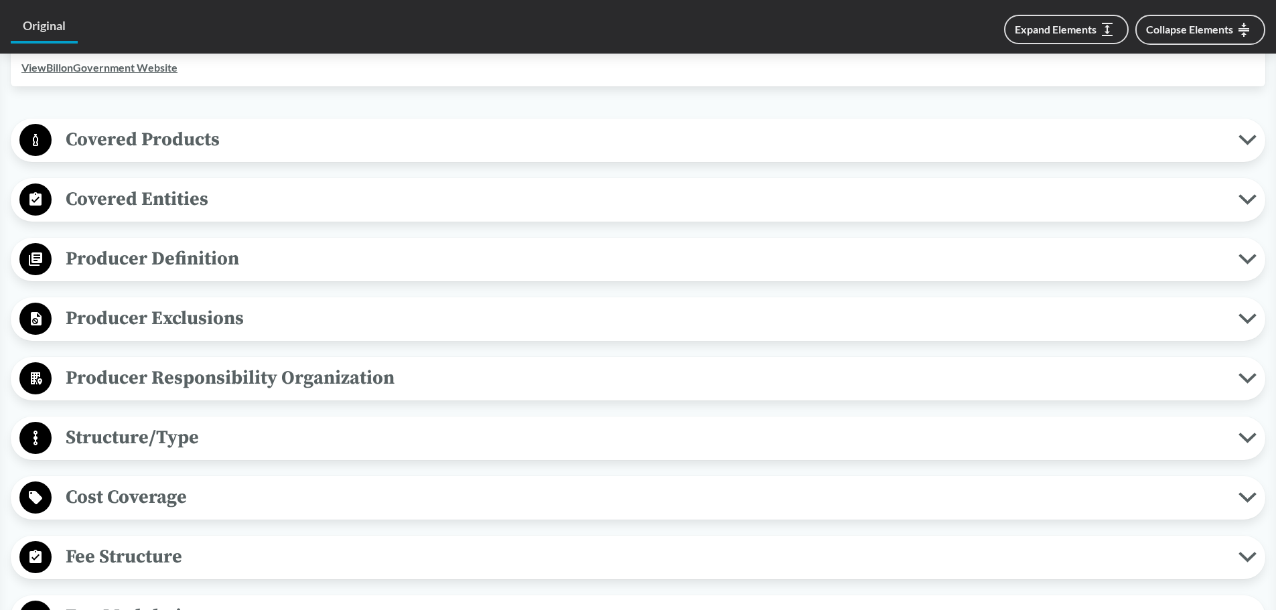
click at [1238, 315] on span "Producer Exclusions" at bounding box center [645, 318] width 1187 height 30
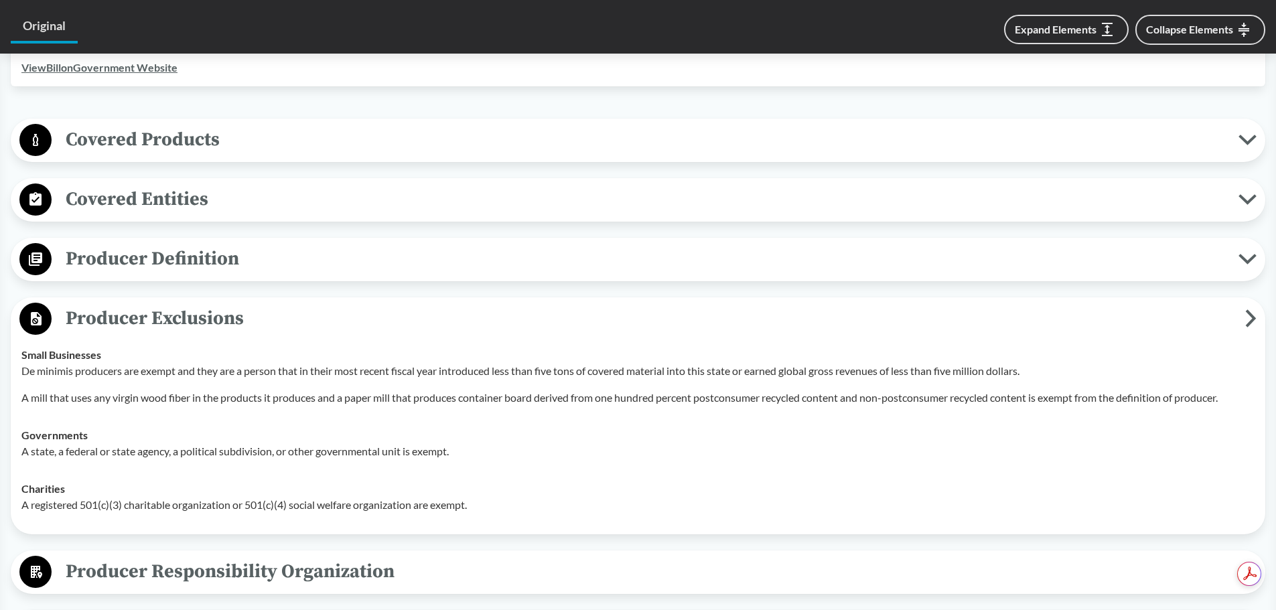
scroll to position [0, 0]
click at [1248, 312] on icon at bounding box center [1251, 318] width 7 height 14
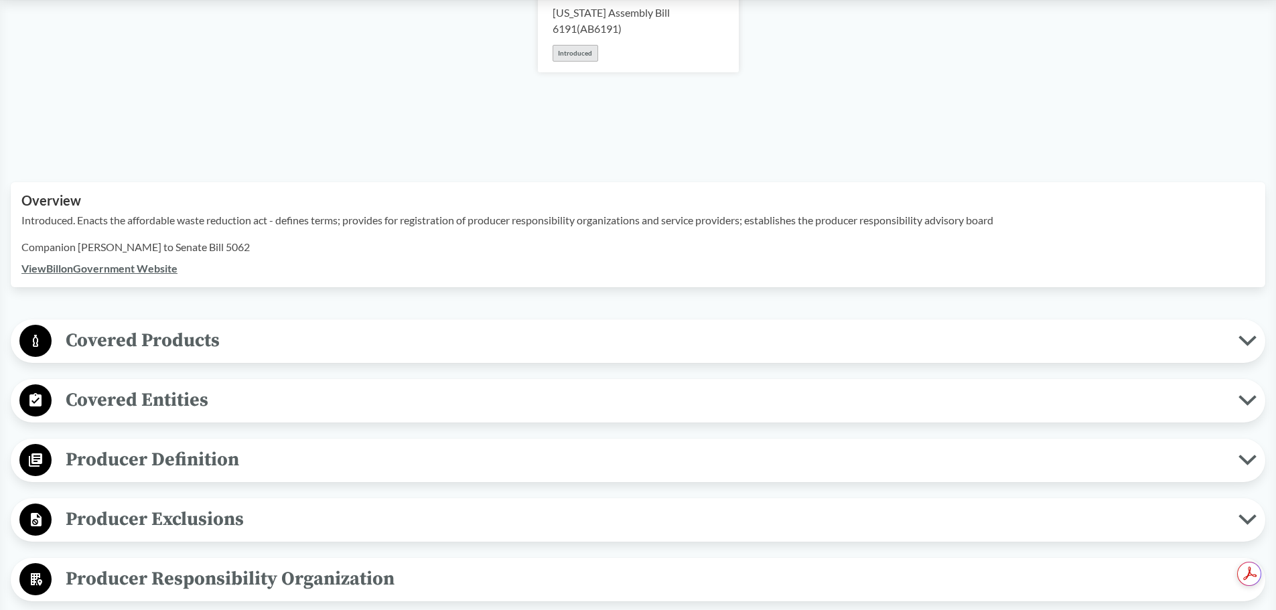
click at [1240, 339] on icon at bounding box center [1247, 341] width 14 height 7
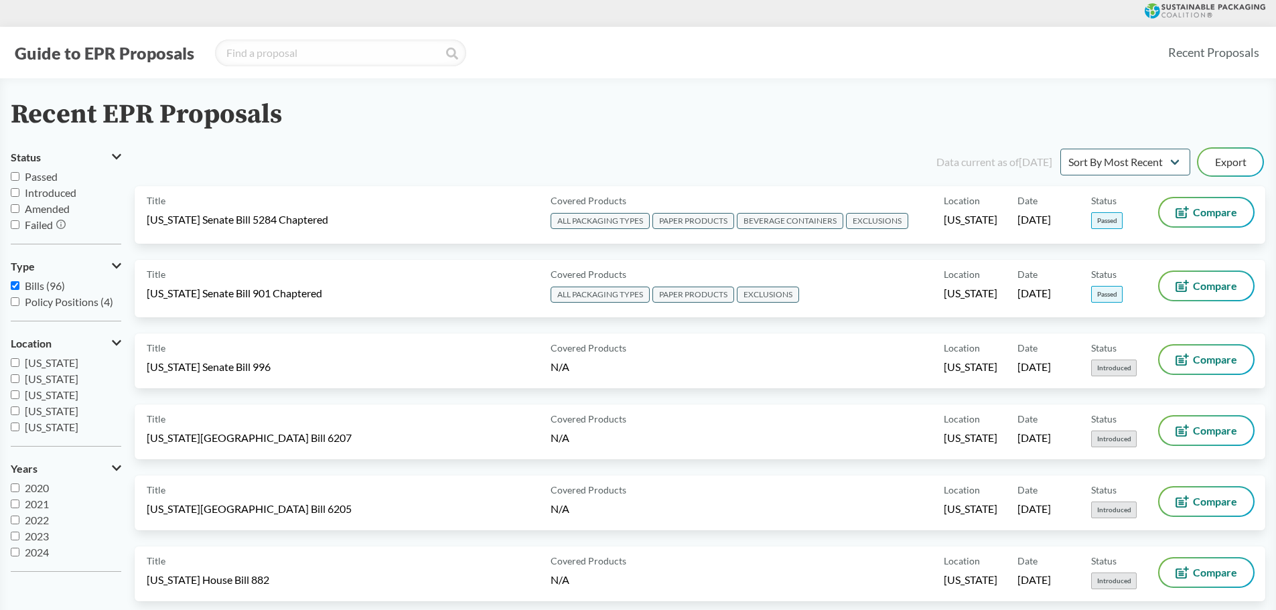
select select "SB582B"
select select "S1185C-2"
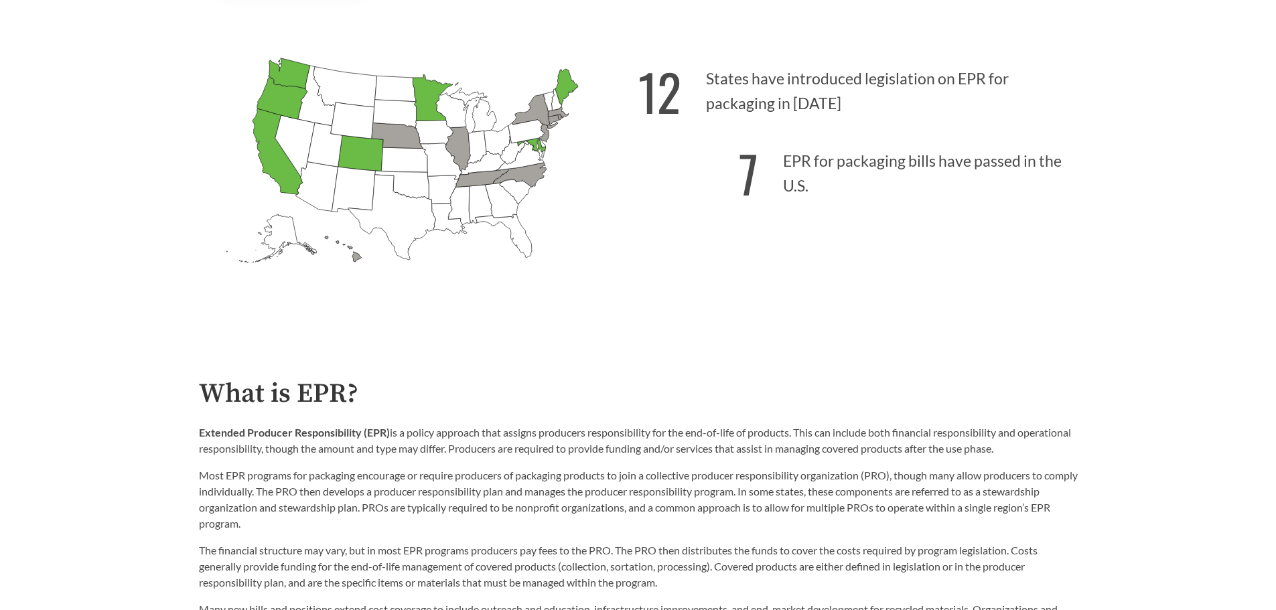
scroll to position [469, 0]
